Goal: Task Accomplishment & Management: Manage account settings

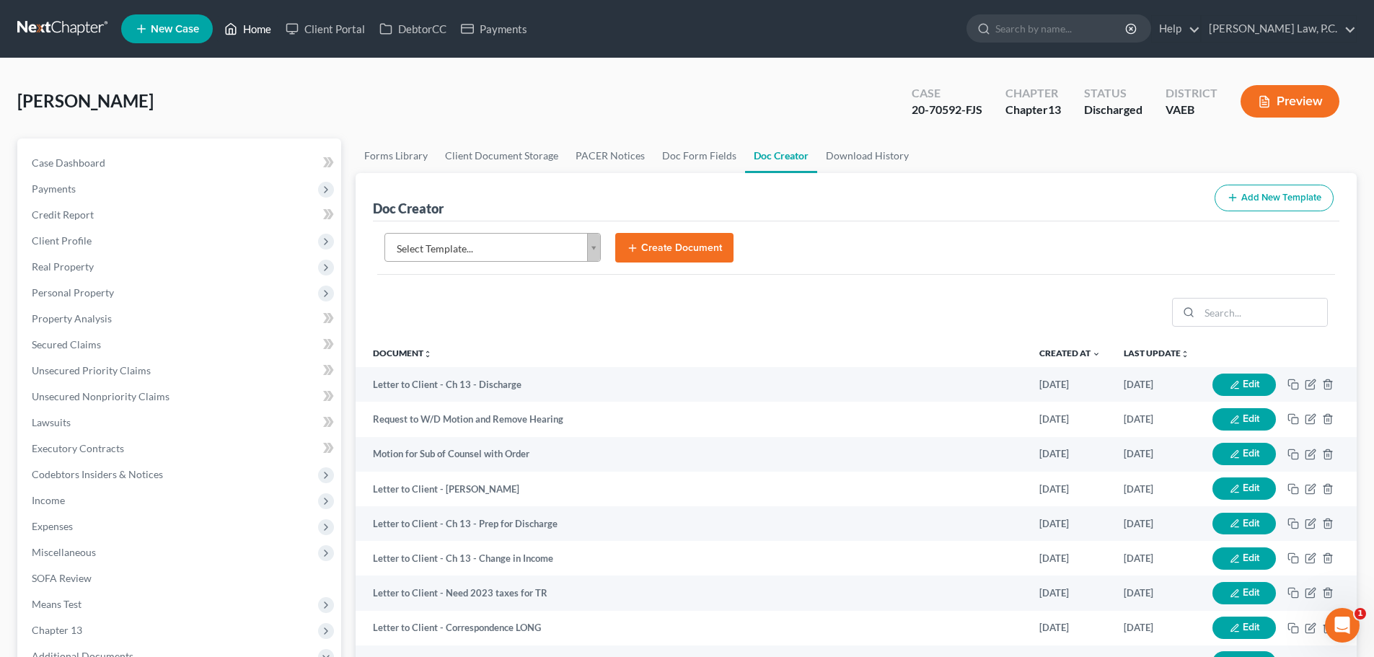
click at [250, 31] on link "Home" at bounding box center [247, 29] width 61 height 26
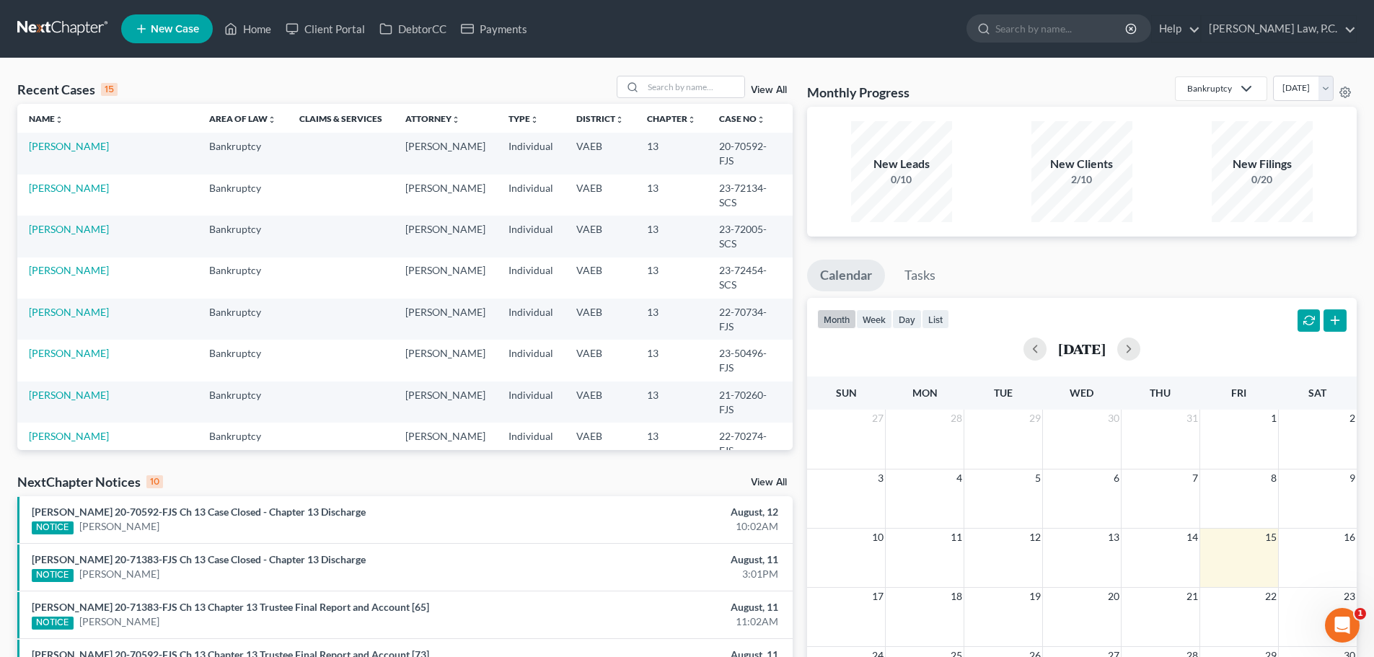
click at [769, 90] on link "View All" at bounding box center [769, 90] width 36 height 10
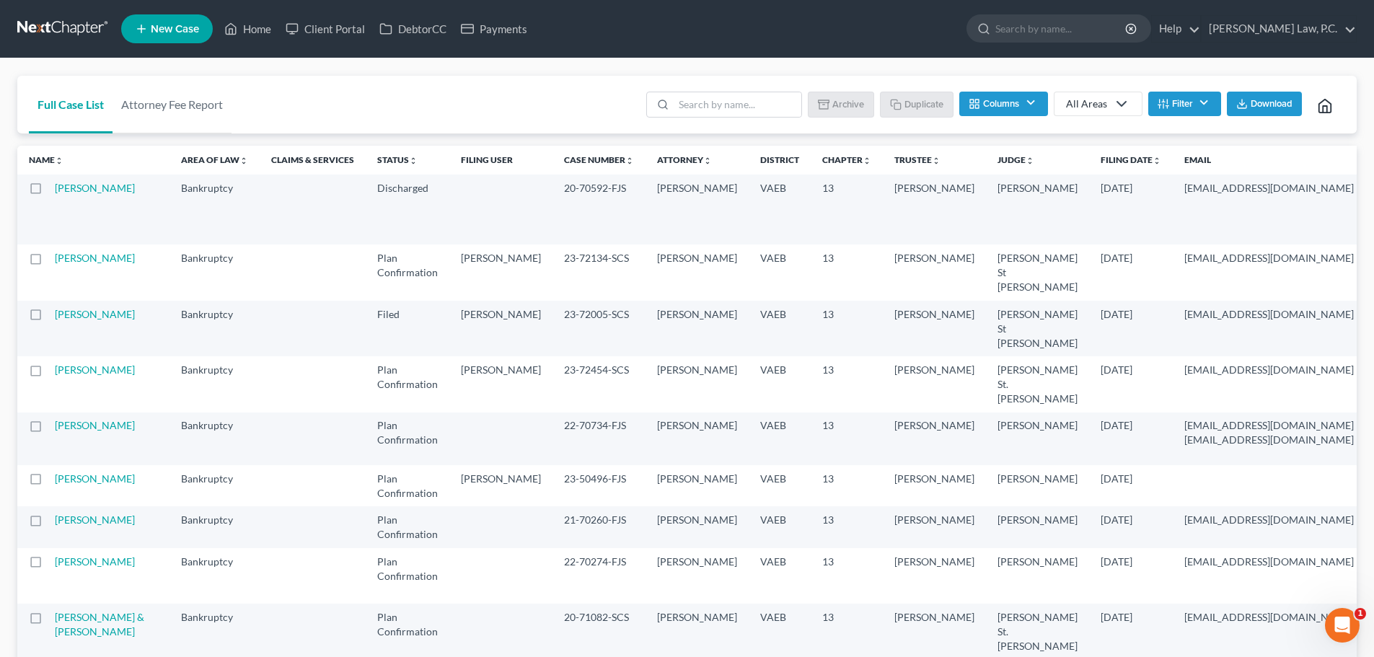
click at [49, 192] on label at bounding box center [49, 192] width 0 height 0
click at [55, 186] on input "checkbox" at bounding box center [59, 185] width 9 height 9
click at [841, 112] on button "Archive" at bounding box center [843, 104] width 65 height 25
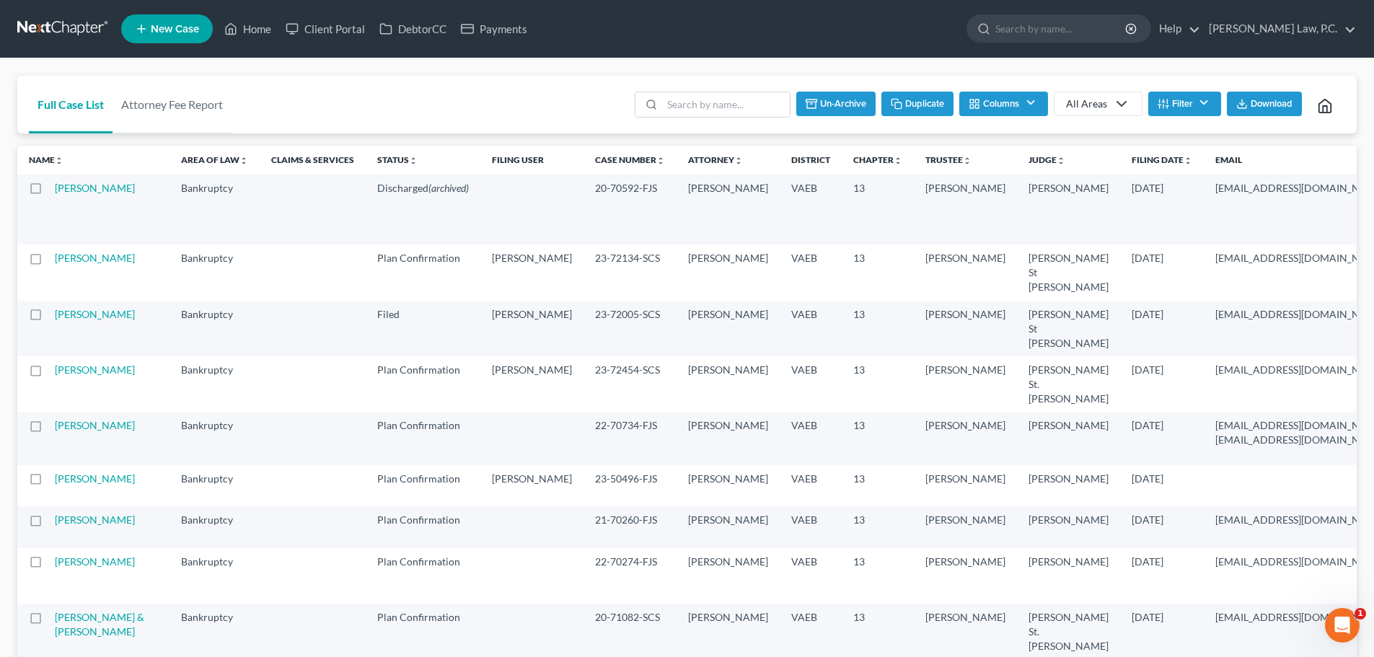
checkbox input "false"
click at [703, 112] on input "search" at bounding box center [738, 104] width 128 height 25
click at [1094, 30] on input "search" at bounding box center [1061, 28] width 132 height 27
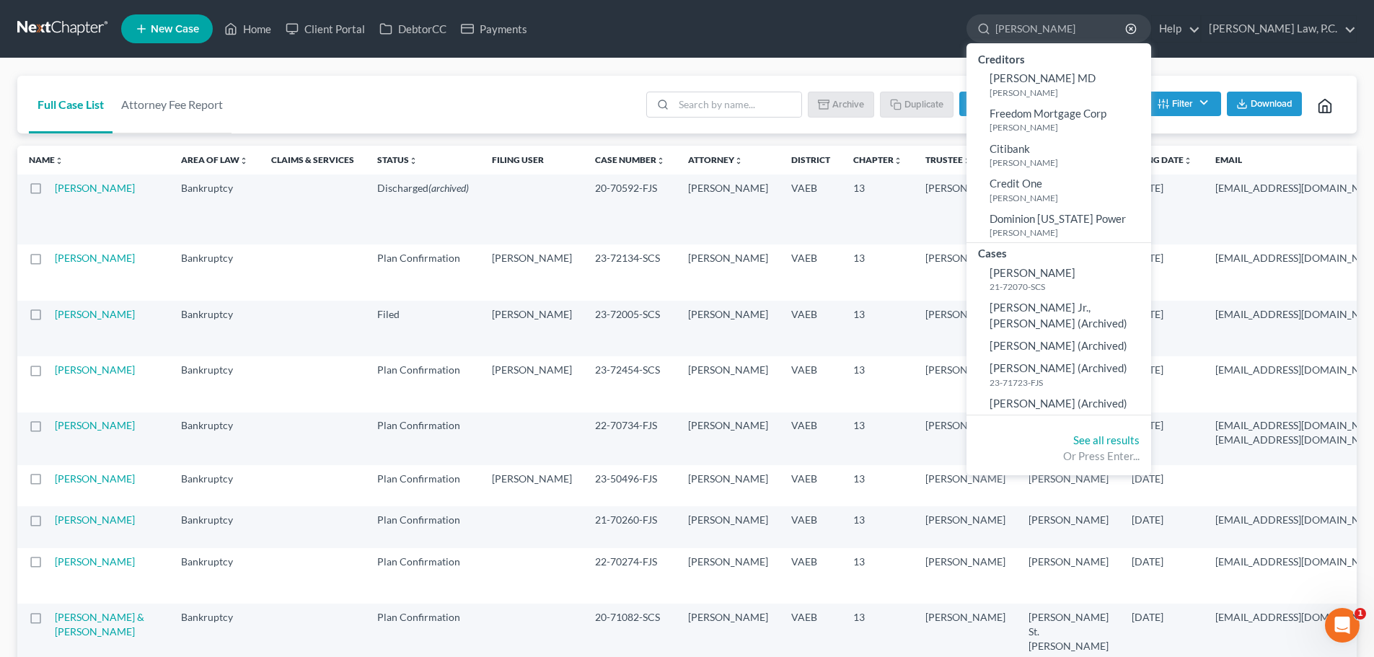
type input "[PERSON_NAME]"
click at [1135, 25] on circle "button" at bounding box center [1130, 28] width 9 height 9
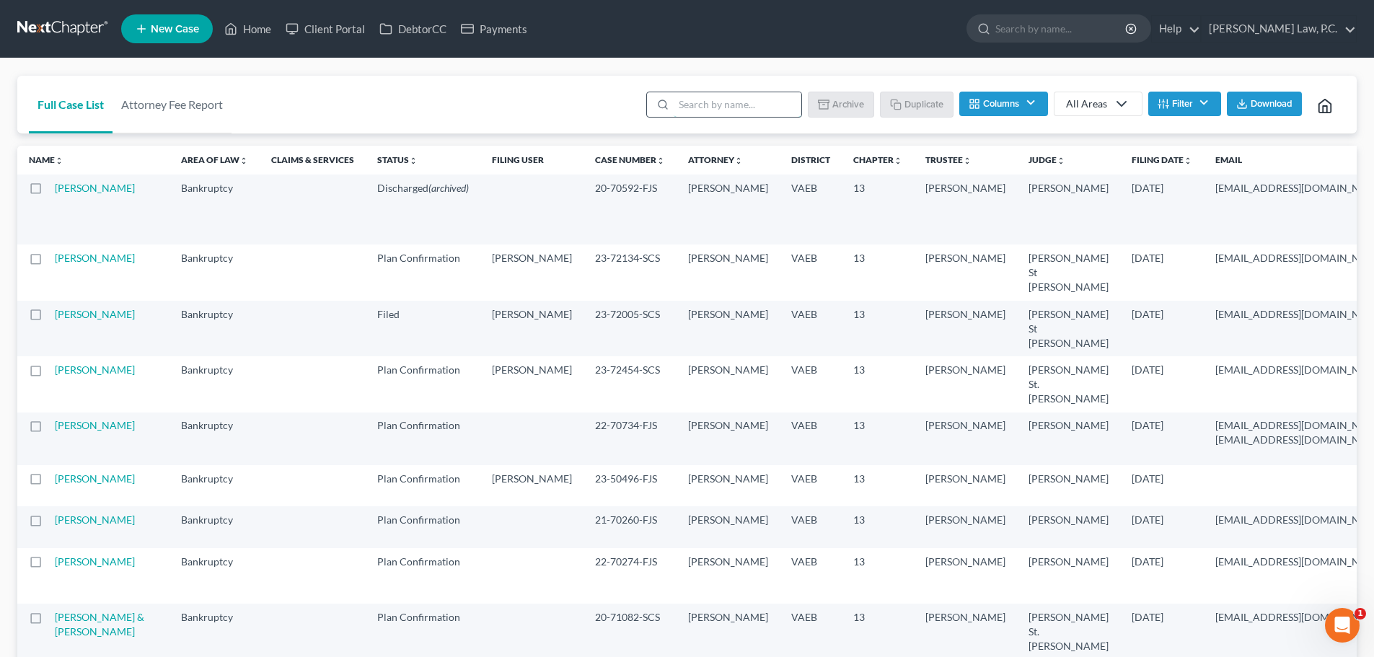
click at [702, 105] on input "search" at bounding box center [738, 104] width 128 height 25
type input "White"
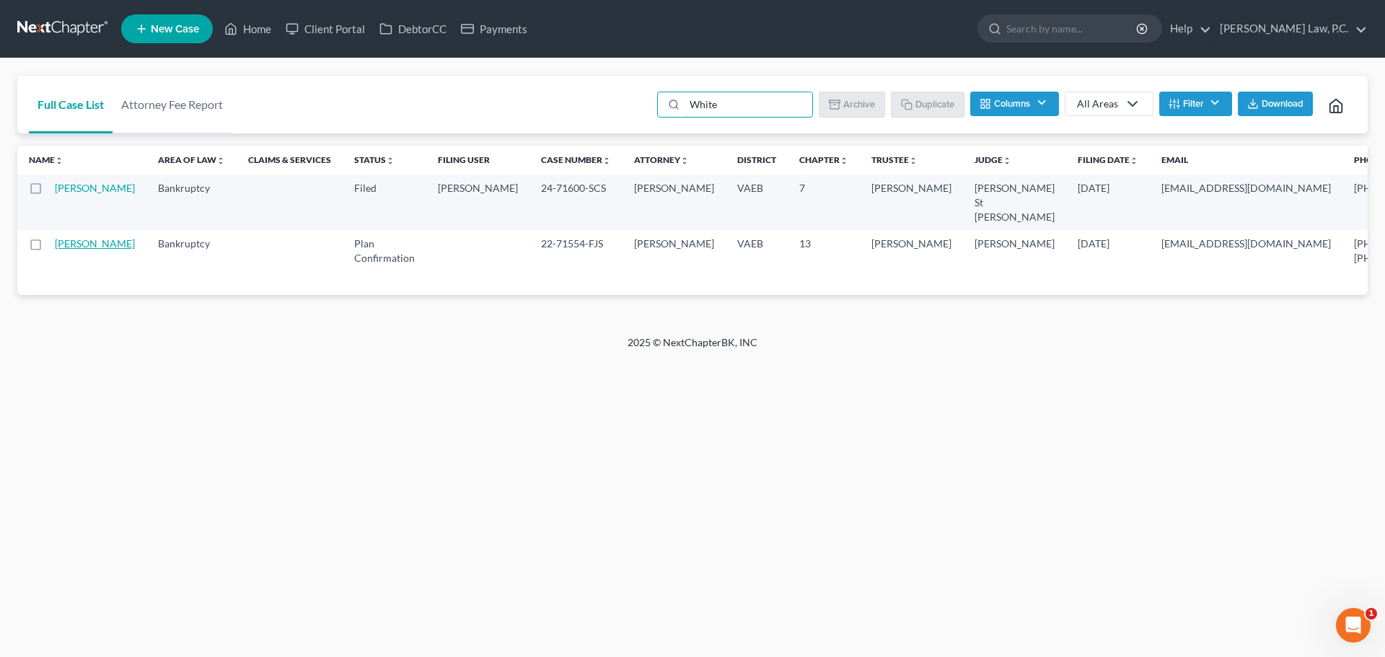
click at [62, 250] on link "[PERSON_NAME]" at bounding box center [95, 243] width 80 height 12
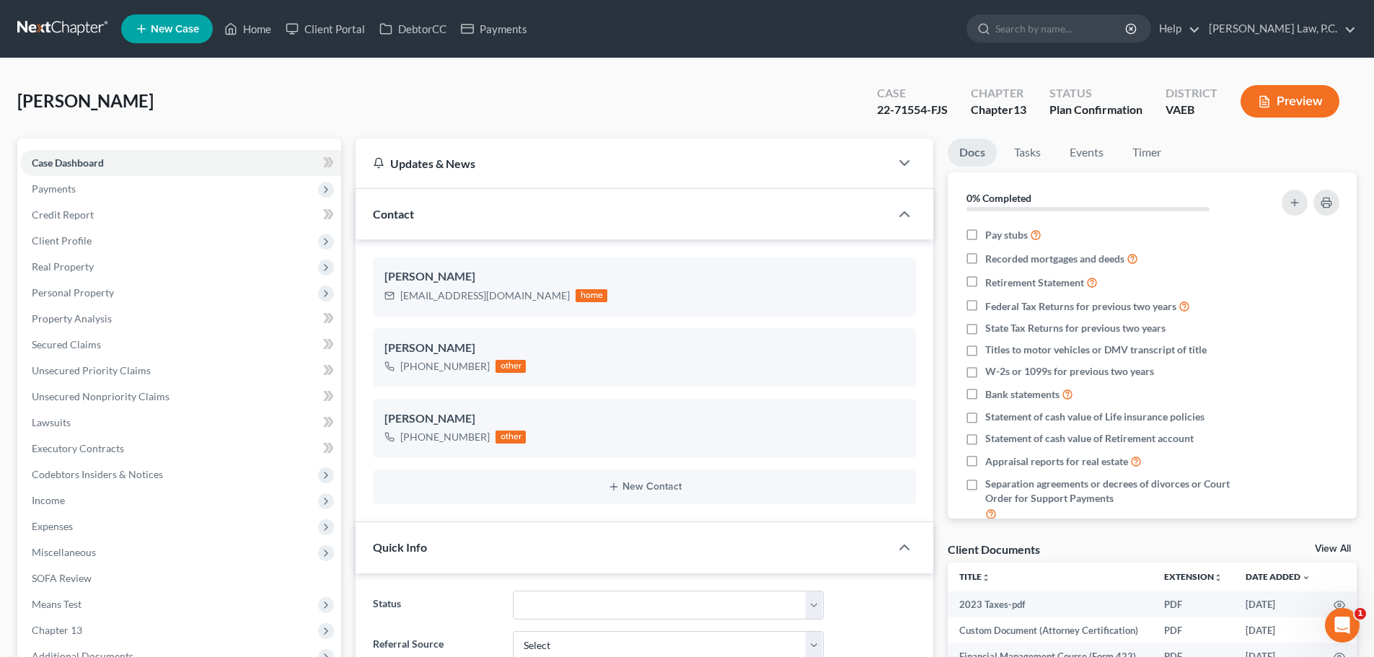
scroll to position [3910, 0]
